Goal: Navigation & Orientation: Find specific page/section

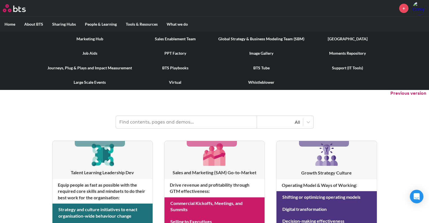
click at [173, 52] on link "PPT Factory" at bounding box center [175, 53] width 77 height 15
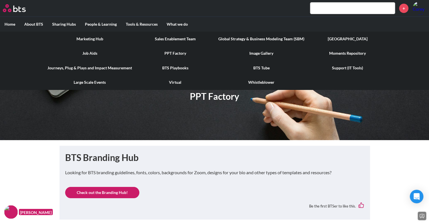
click at [159, 38] on link "Sales Enablement Team" at bounding box center [175, 39] width 77 height 15
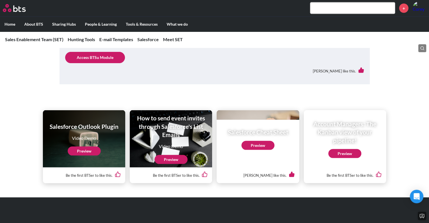
scroll to position [1088, 0]
